Goal: Task Accomplishment & Management: Use online tool/utility

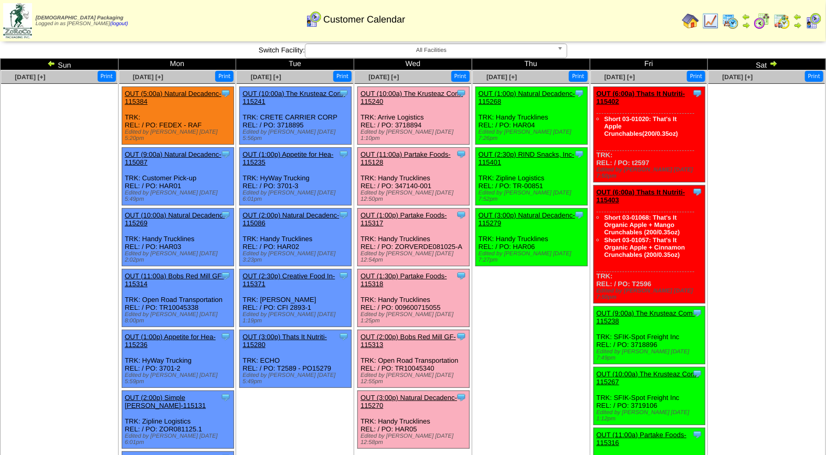
click at [429, 91] on link "OUT (10:00a) The Krusteaz Com-115240" at bounding box center [411, 98] width 102 height 16
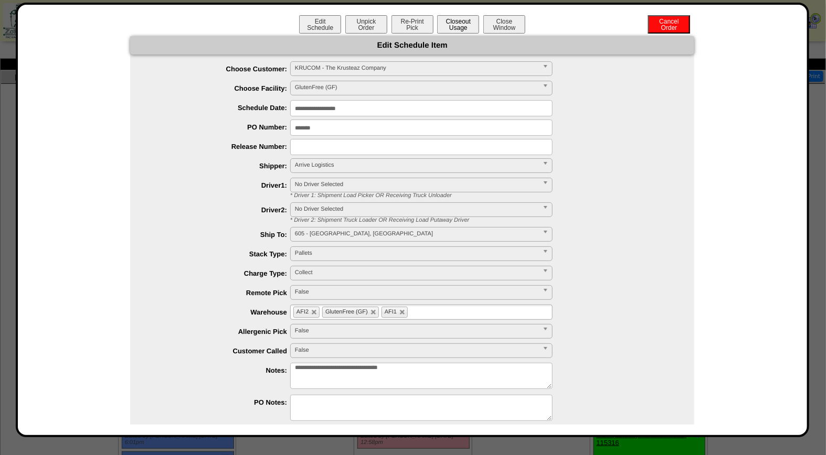
click at [453, 24] on button "Closeout Usage" at bounding box center [458, 24] width 42 height 18
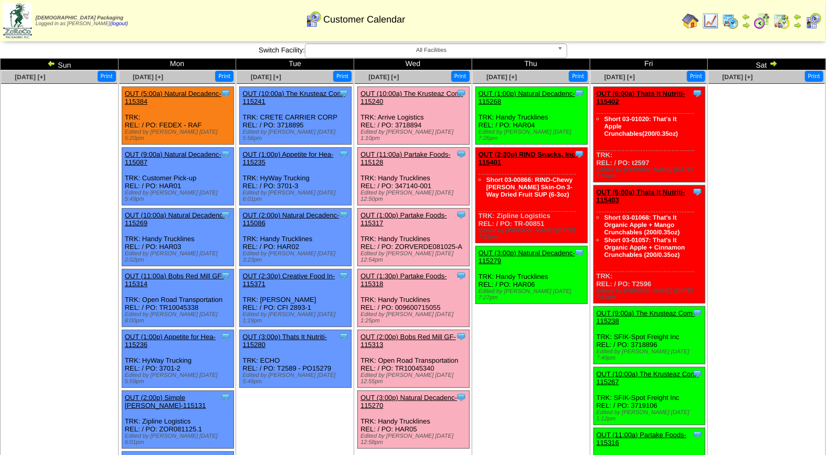
click at [410, 92] on link "OUT (10:00a) The Krusteaz Com-115240" at bounding box center [411, 98] width 102 height 16
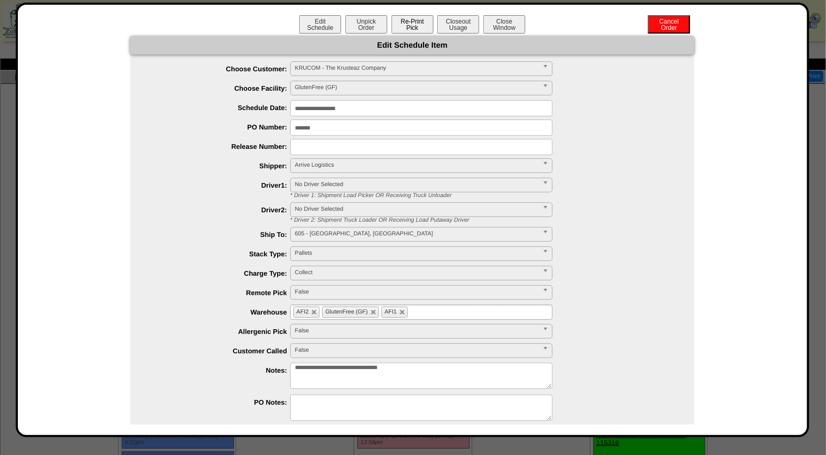
click at [412, 25] on button "Re-Print Pick" at bounding box center [412, 24] width 42 height 18
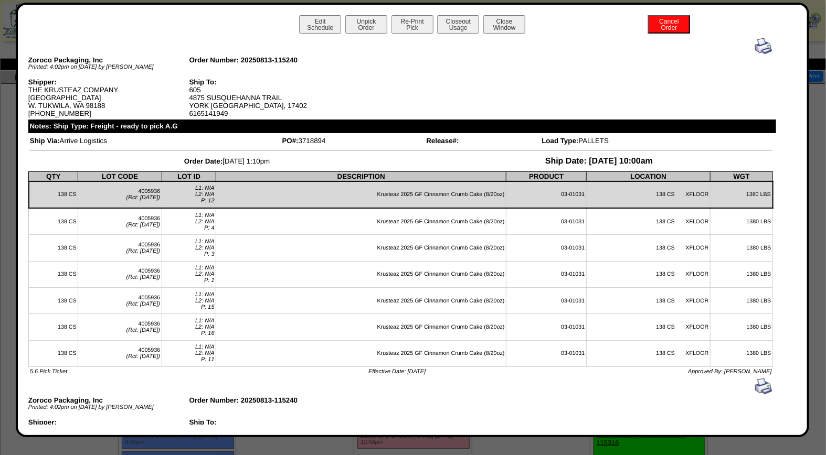
click at [756, 48] on img at bounding box center [763, 46] width 17 height 17
